Goal: Task Accomplishment & Management: Manage account settings

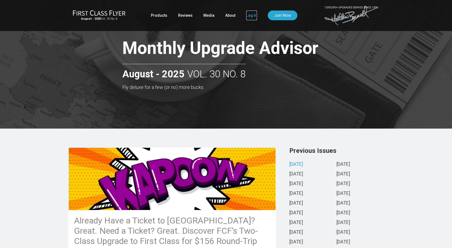
click at [251, 14] on link "Log In" at bounding box center [251, 16] width 11 height 10
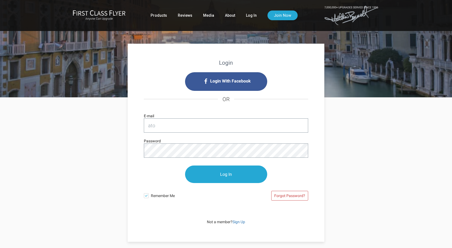
type input "[EMAIL_ADDRESS][DOMAIN_NAME]"
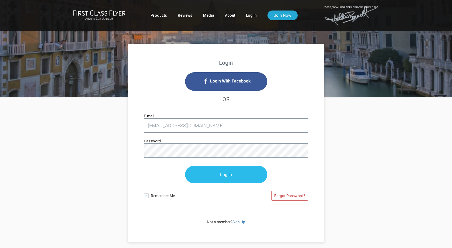
click at [226, 173] on input "Log In" at bounding box center [226, 175] width 82 height 18
